Goal: Transaction & Acquisition: Purchase product/service

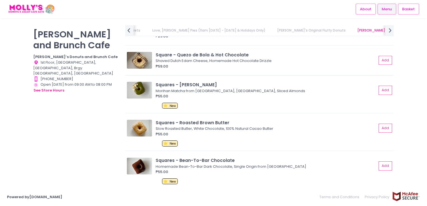
scroll to position [726, 0]
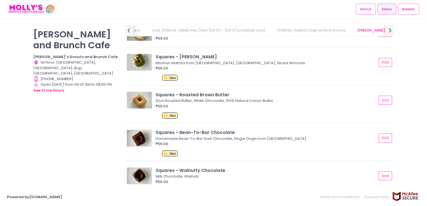
click at [166, 136] on div "Homemade Bean-To-Bar Dark Chocolate, Single Origin from [GEOGRAPHIC_DATA]" at bounding box center [265, 139] width 219 height 6
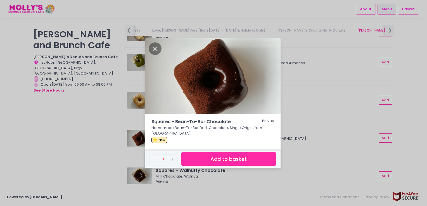
click at [305, 75] on div "Squares - Bean-To-Bar Chocolate ₱55.00 Homemade Bean-To-Bar Dark Chocolate, Sin…" at bounding box center [213, 103] width 427 height 206
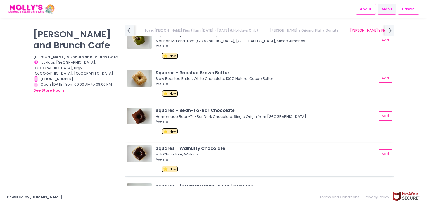
scroll to position [754, 0]
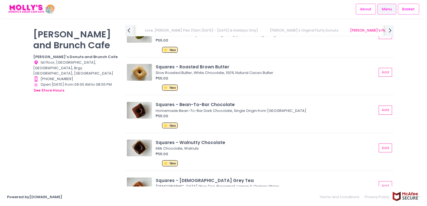
click at [8, 73] on div "Molly Donut and Brunch Cafe Molly’s Donuts and Brunch Cafe Location Created wit…" at bounding box center [213, 103] width 427 height 156
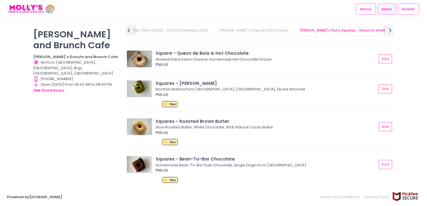
scroll to position [726, 0]
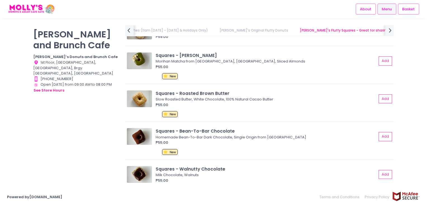
click at [9, 62] on div "Molly Donut and Brunch Cafe Molly’s Donuts and Brunch Cafe Location Created wit…" at bounding box center [213, 103] width 427 height 156
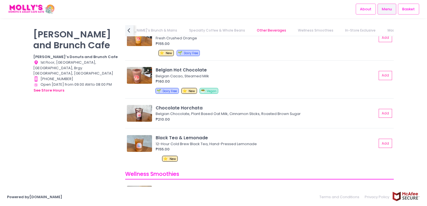
scroll to position [2376, 0]
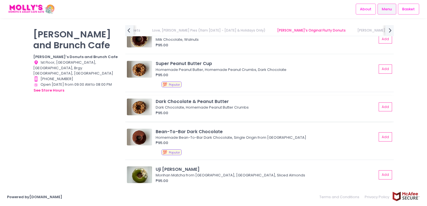
scroll to position [447, 0]
